Goal: Task Accomplishment & Management: Complete application form

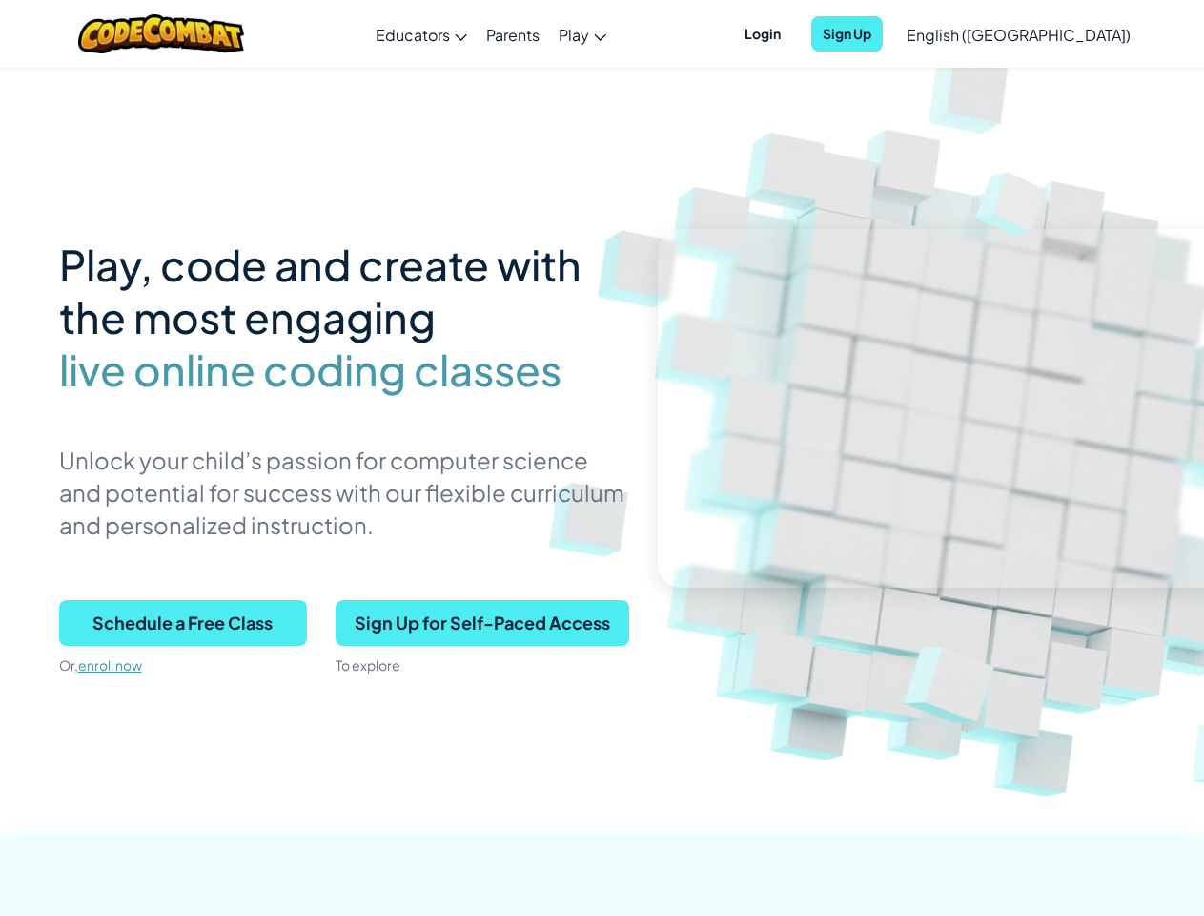
click at [602, 458] on p "Unlock your child’s passion for computer science and potential for success with…" at bounding box center [344, 491] width 570 height 97
click at [793, 33] on span "Login" at bounding box center [762, 33] width 59 height 35
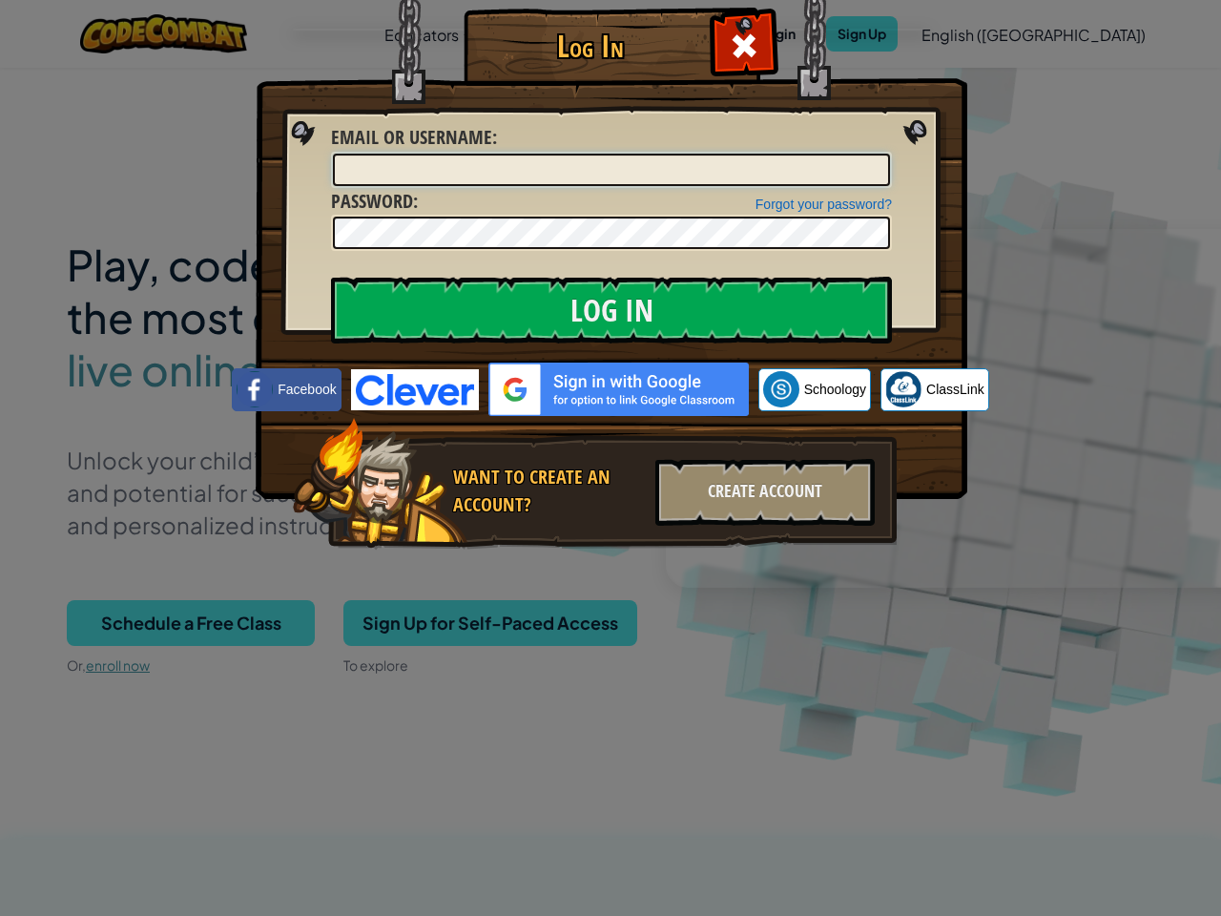
click at [880, 154] on input "Email or Username :" at bounding box center [611, 170] width 557 height 32
click at [964, 33] on div "Log In Unknown Error Email or Username : Forgot your password? Password : Log I…" at bounding box center [610, 458] width 1221 height 916
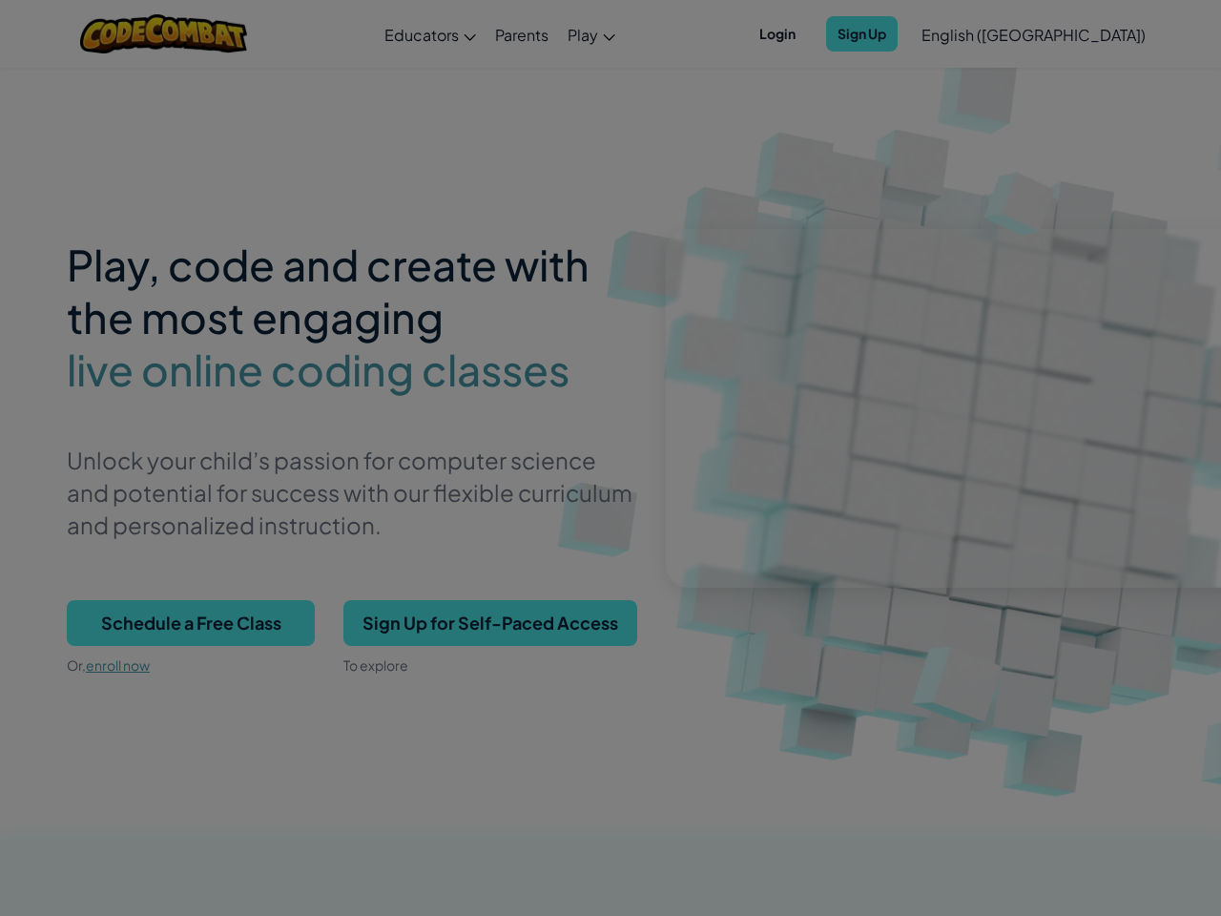
click at [964, 33] on div "Log In Unknown Error Email or Username : Forgot your password? Password : Log I…" at bounding box center [610, 458] width 1221 height 916
click at [1066, 34] on div at bounding box center [610, 458] width 1221 height 916
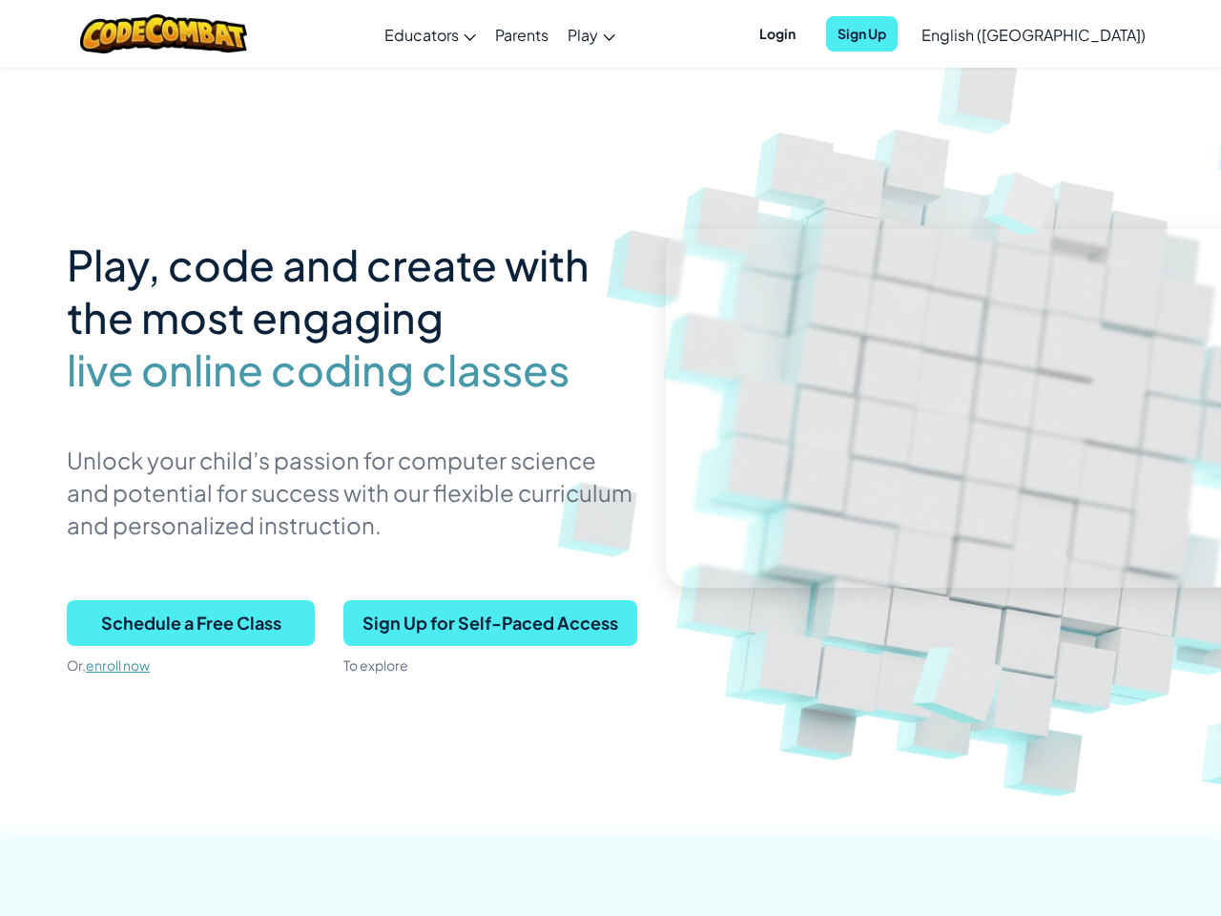
click at [183, 623] on span "Schedule a Free Class" at bounding box center [191, 623] width 248 height 46
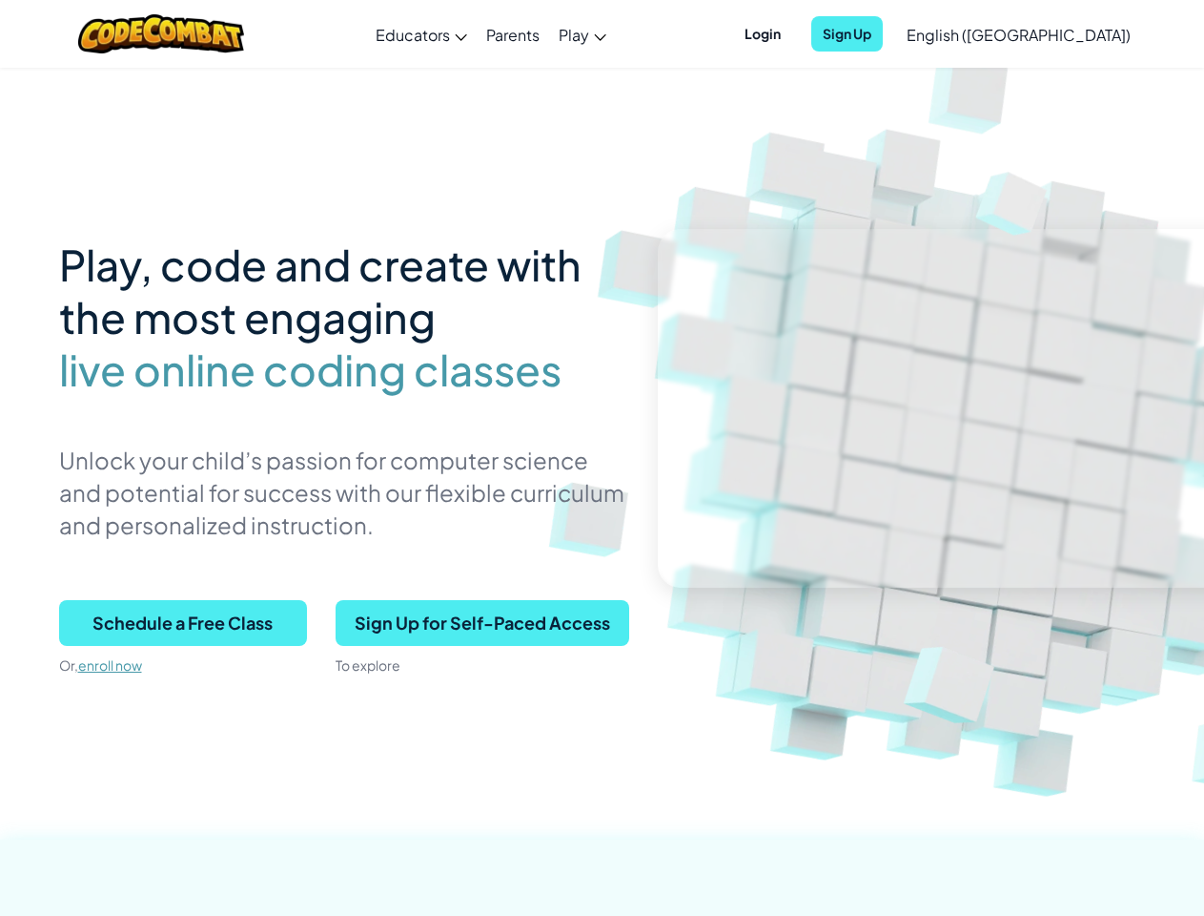
click at [183, 623] on span "Schedule a Free Class" at bounding box center [183, 623] width 248 height 46
click at [482, 623] on span "Sign Up for Self-Paced Access" at bounding box center [483, 623] width 294 height 46
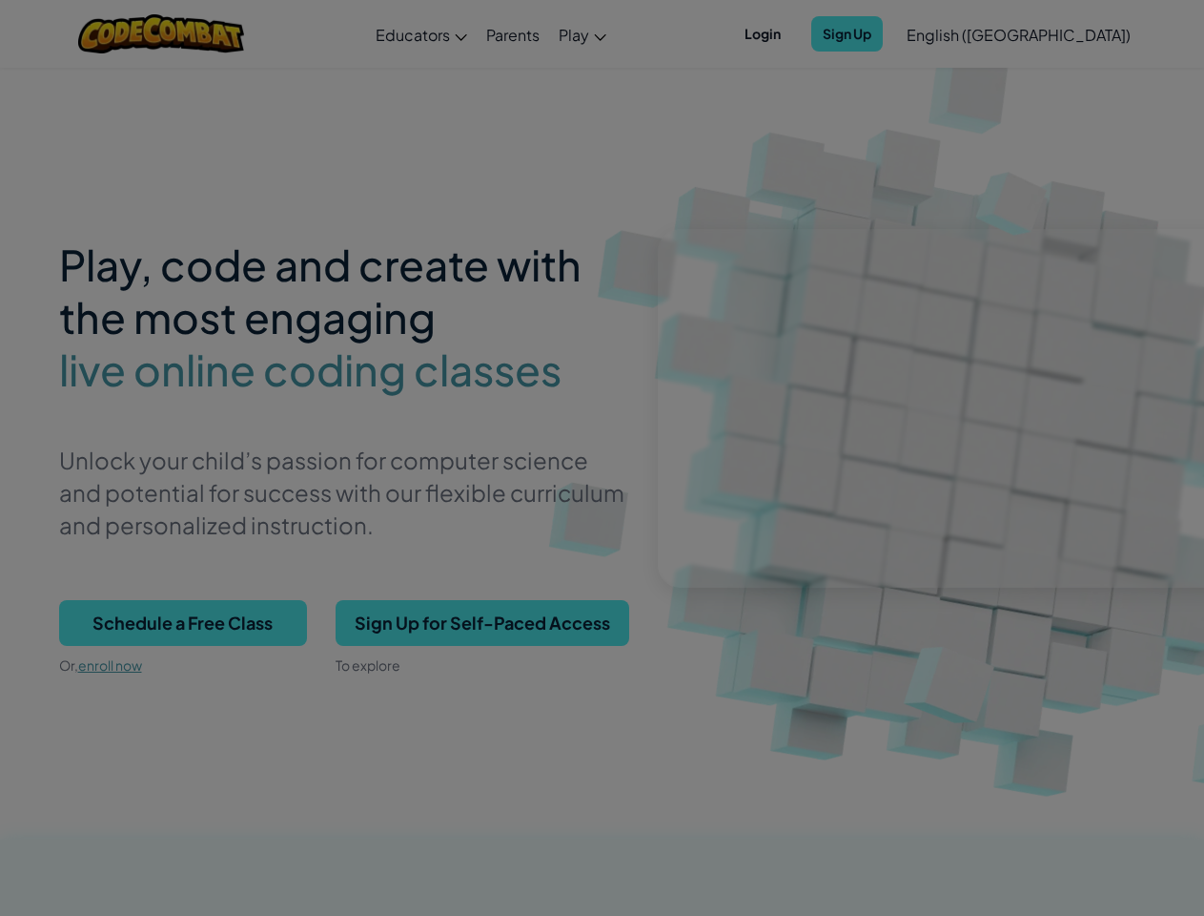
click at [0, 0] on div "Create Individual Account Enter your birthdate: Month January February March Ap…" at bounding box center [0, 0] width 0 height 0
